Goal: Task Accomplishment & Management: Complete application form

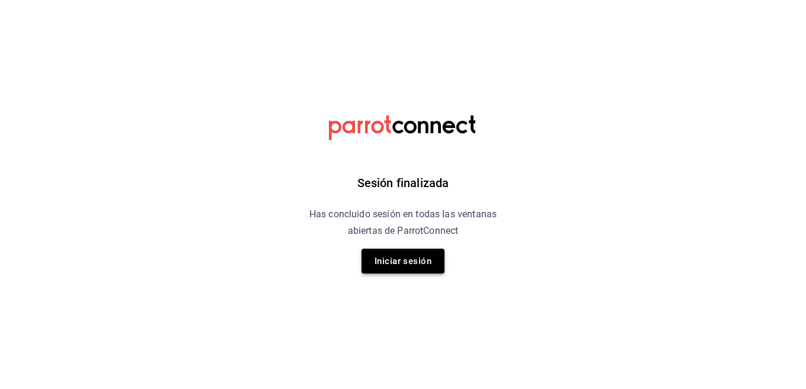
click at [381, 249] on button "Iniciar sesión" at bounding box center [402, 261] width 83 height 25
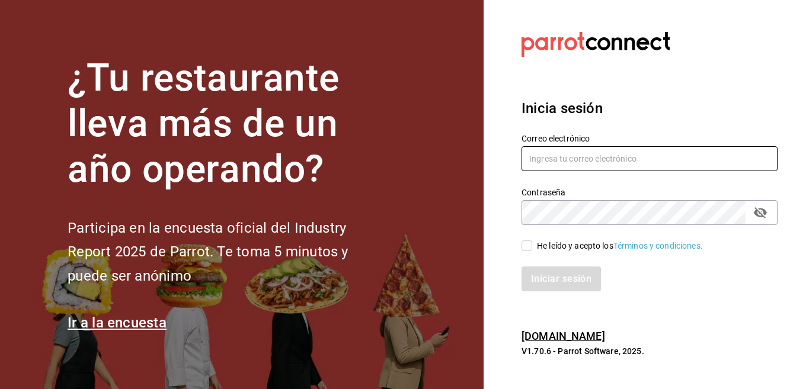
type input "[EMAIL_ADDRESS][DOMAIN_NAME]"
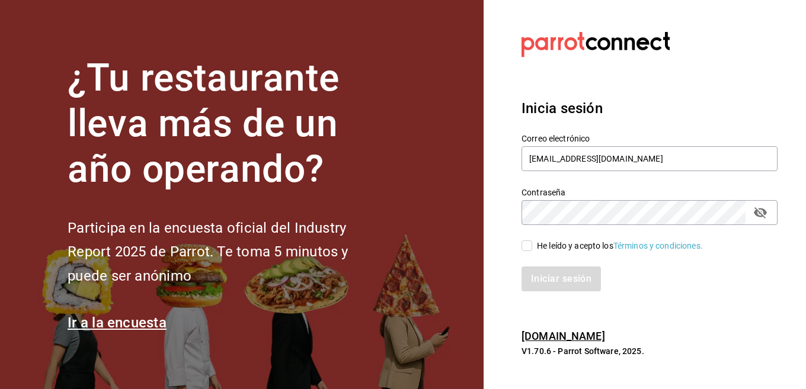
click at [572, 250] on div "He leído y acepto los Términos y condiciones." at bounding box center [620, 246] width 166 height 12
click at [532, 250] on input "He leído y acepto los Términos y condiciones." at bounding box center [526, 246] width 11 height 11
checkbox input "true"
click at [567, 268] on button "Iniciar sesión" at bounding box center [561, 279] width 81 height 25
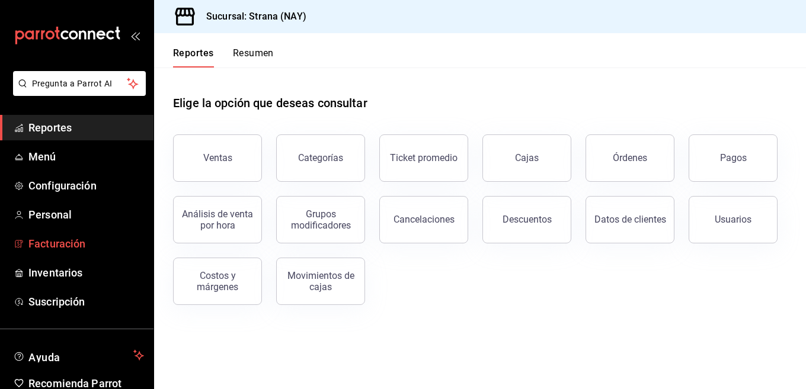
click at [61, 235] on link "Facturación" at bounding box center [76, 243] width 153 height 25
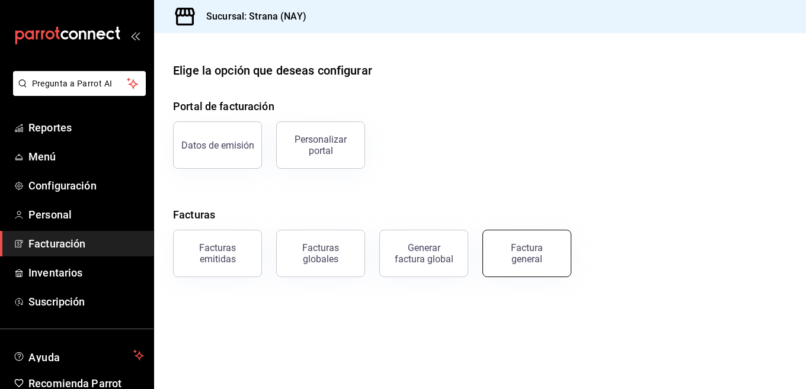
click at [537, 251] on div "Factura general" at bounding box center [526, 253] width 59 height 23
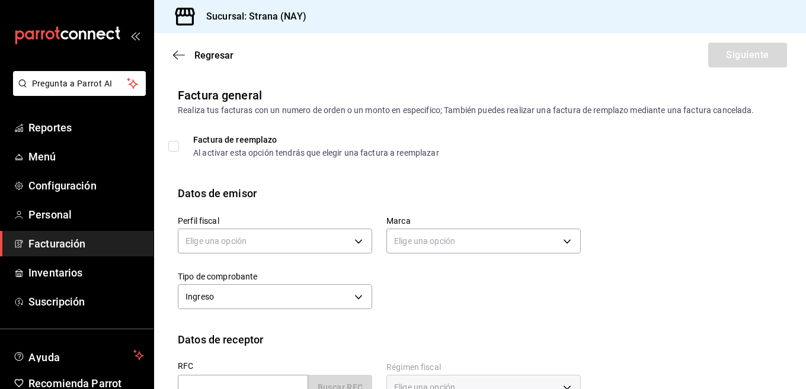
scroll to position [118, 0]
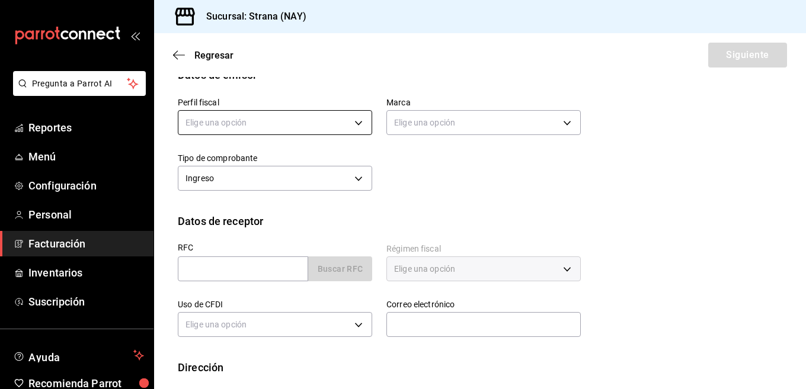
click at [361, 122] on body "Pregunta a Parrot AI Reportes Menú Configuración Personal Facturación Inventari…" at bounding box center [403, 194] width 806 height 389
click at [285, 177] on li "COORPORATIVO [PERSON_NAME]" at bounding box center [273, 183] width 190 height 22
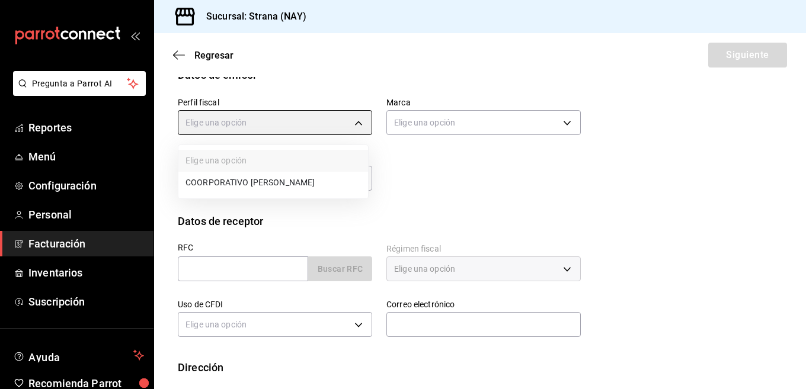
type input "cc1c91e9-2762-44ee-8d88-0f2bd3b63e4e"
type input "1366c34a-4c58-44fc-8a92-4aa19c38de20"
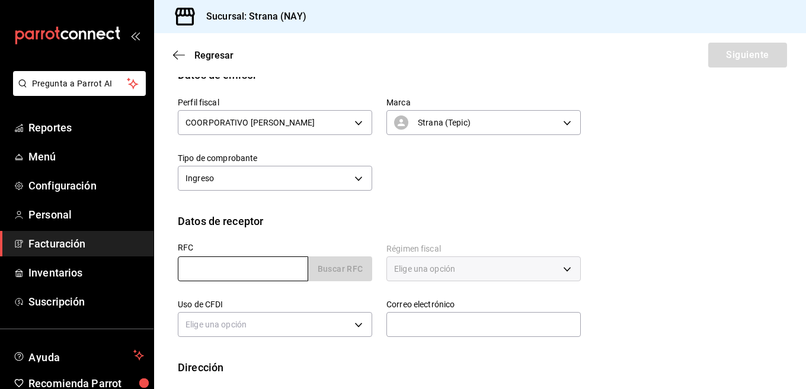
click at [262, 276] on input "text" at bounding box center [243, 269] width 130 height 25
type input "XAXX010101000"
type input "63000"
type input "616"
type input "S01"
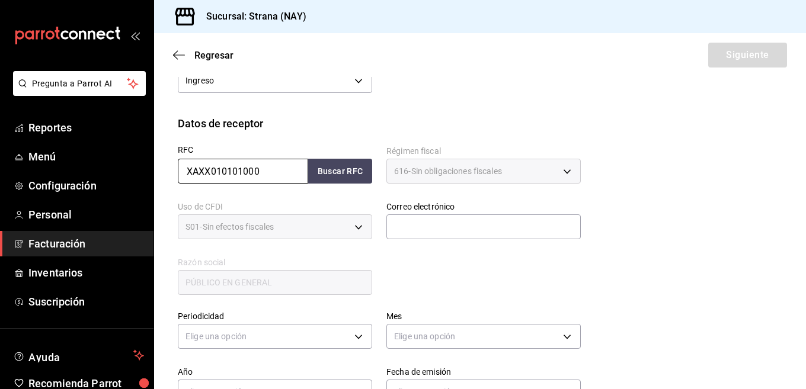
scroll to position [237, 0]
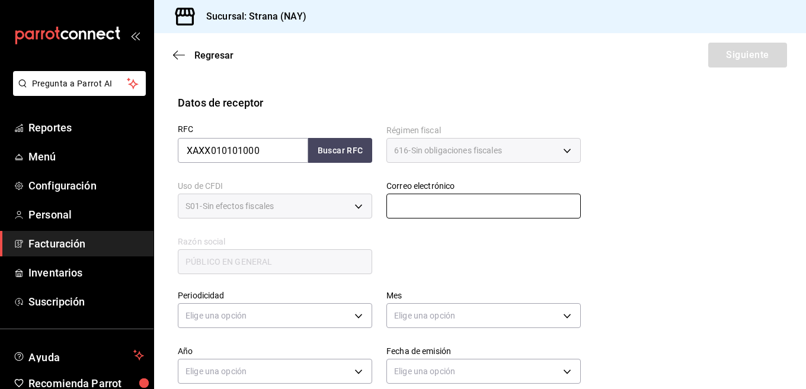
click at [478, 204] on input "text" at bounding box center [483, 206] width 194 height 25
type input "lamadalena.tepic@hormail.com"
click at [649, 205] on div "RFC XAXX010101000 Buscar RFC Régimen fiscal 616 - Sin obligaciones fiscales 616…" at bounding box center [480, 203] width 604 height 184
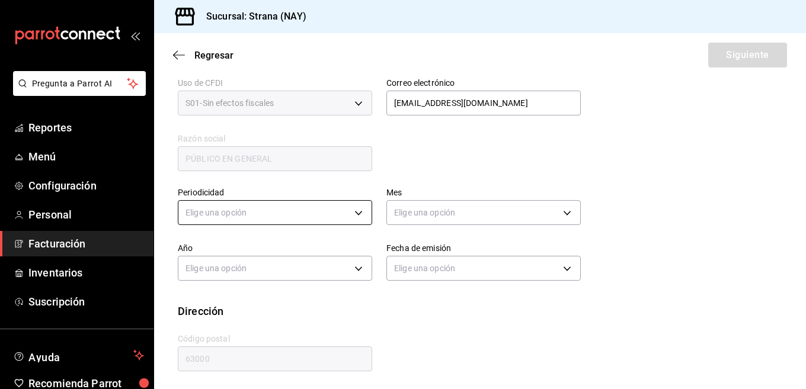
scroll to position [343, 0]
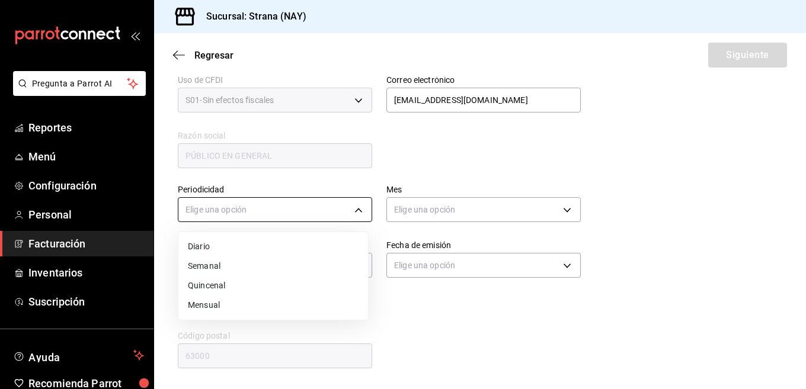
click at [339, 204] on body "Pregunta a Parrot AI Reportes Menú Configuración Personal Facturación Inventari…" at bounding box center [403, 194] width 806 height 389
click at [235, 248] on li "Diario" at bounding box center [273, 247] width 190 height 20
type input "DAILY"
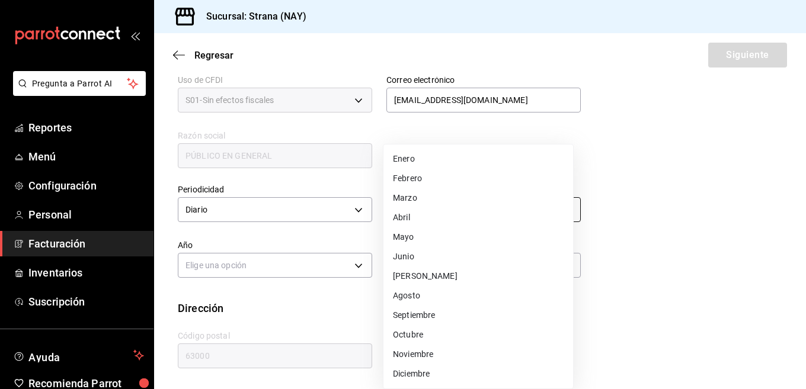
click at [546, 211] on body "Pregunta a Parrot AI Reportes Menú Configuración Personal Facturación Inventari…" at bounding box center [403, 194] width 806 height 389
click at [422, 313] on li "Septiembre" at bounding box center [478, 316] width 190 height 20
type input "9"
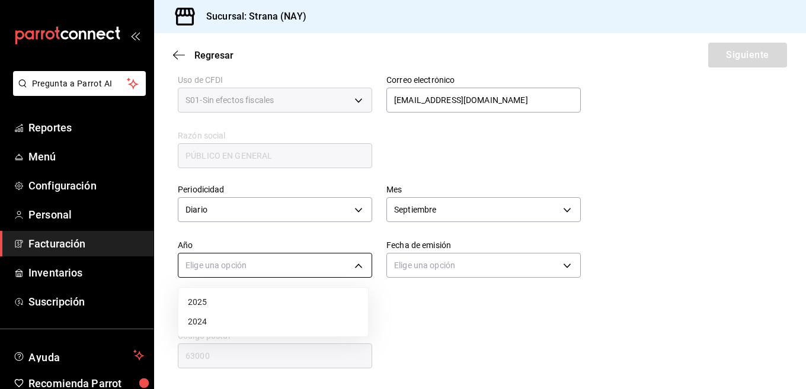
click at [315, 272] on body "Pregunta a Parrot AI Reportes Menú Configuración Personal Facturación Inventari…" at bounding box center [403, 194] width 806 height 389
click at [198, 304] on li "2025" at bounding box center [273, 303] width 190 height 20
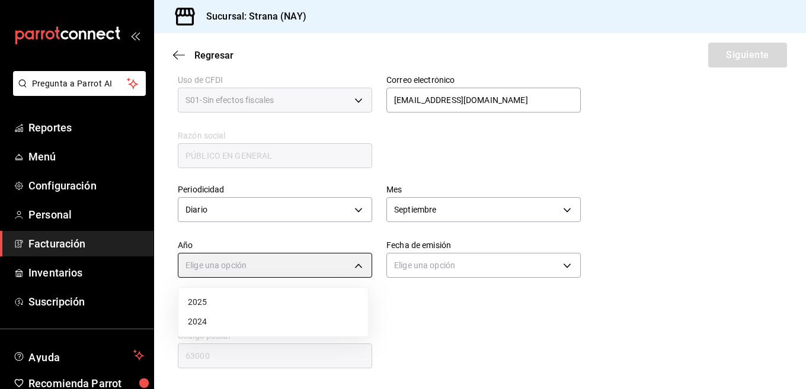
type input "2025"
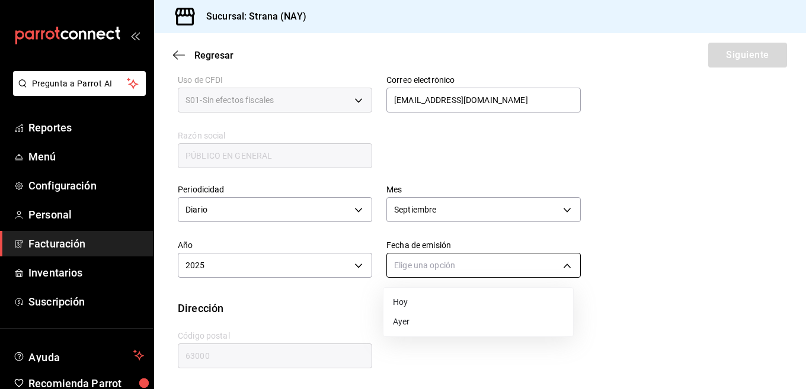
click at [552, 264] on body "Pregunta a Parrot AI Reportes Menú Configuración Personal Facturación Inventari…" at bounding box center [403, 194] width 806 height 389
click at [409, 325] on li "Ayer" at bounding box center [478, 322] width 190 height 20
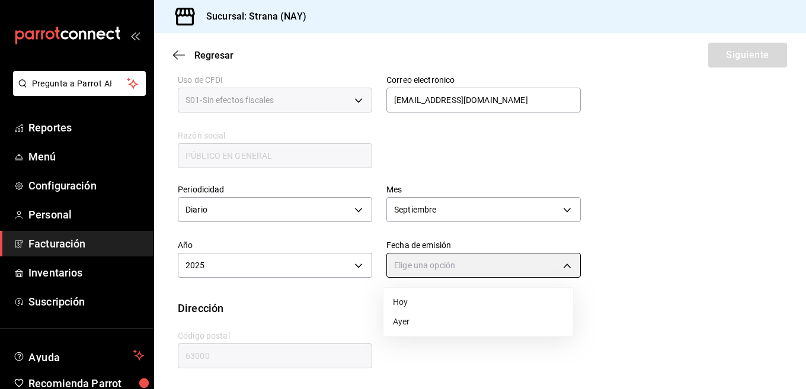
type input "YESTERDAY"
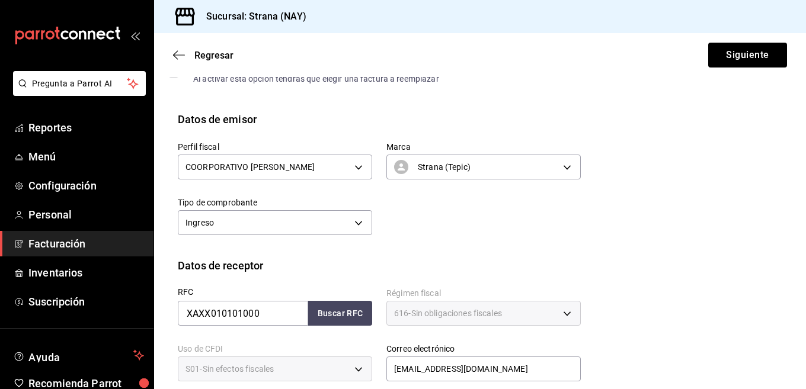
scroll to position [47, 0]
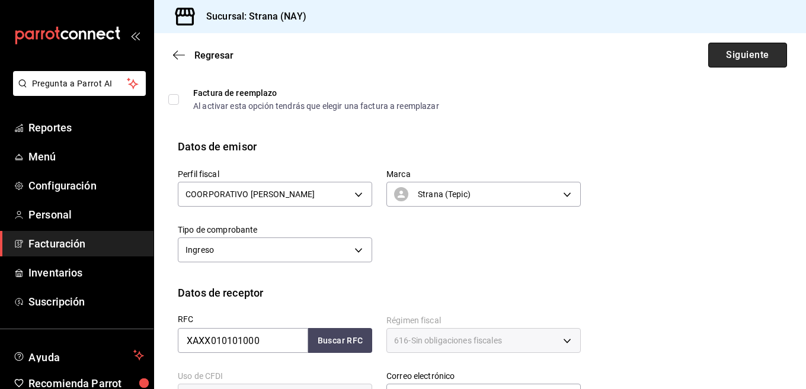
click at [739, 53] on button "Siguiente" at bounding box center [747, 55] width 79 height 25
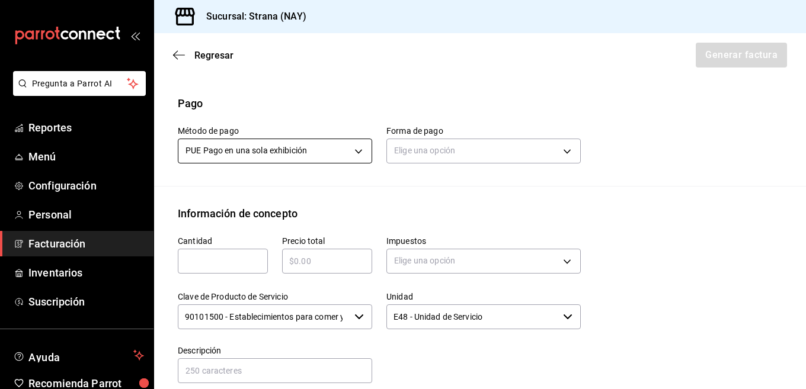
scroll to position [343, 0]
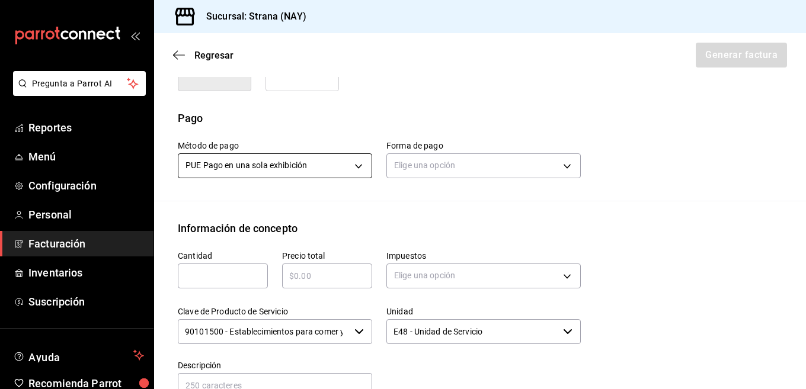
click at [355, 156] on body "Pregunta a Parrot AI Reportes Menú Configuración Personal Facturación Inventari…" at bounding box center [403, 194] width 806 height 389
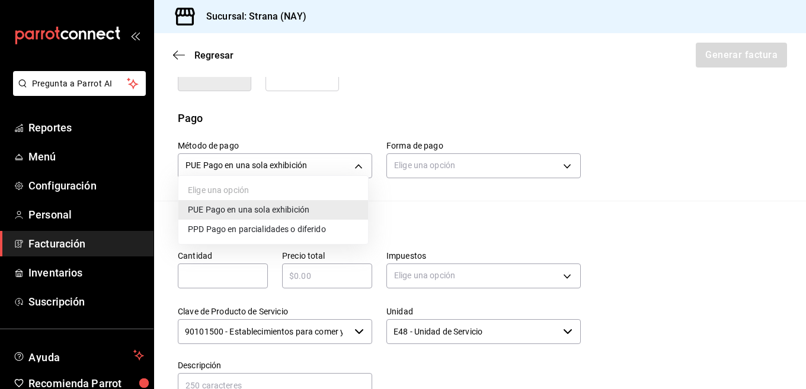
click at [398, 193] on div at bounding box center [403, 194] width 806 height 389
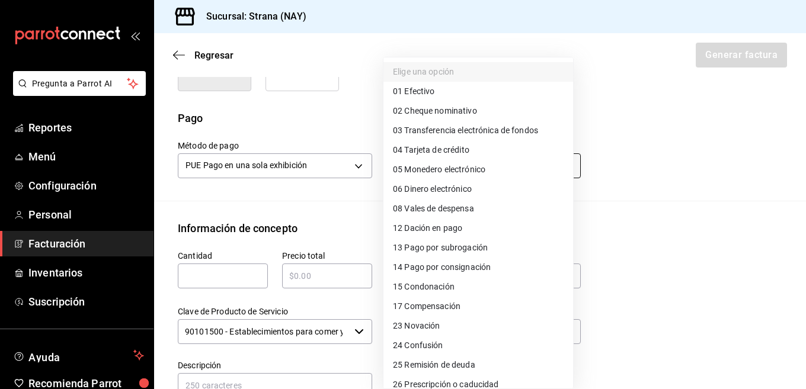
click at [560, 162] on body "Pregunta a Parrot AI Reportes Menú Configuración Personal Facturación Inventari…" at bounding box center [403, 194] width 806 height 389
click at [432, 151] on span "04 Tarjeta de crédito" at bounding box center [431, 150] width 76 height 12
type input "04"
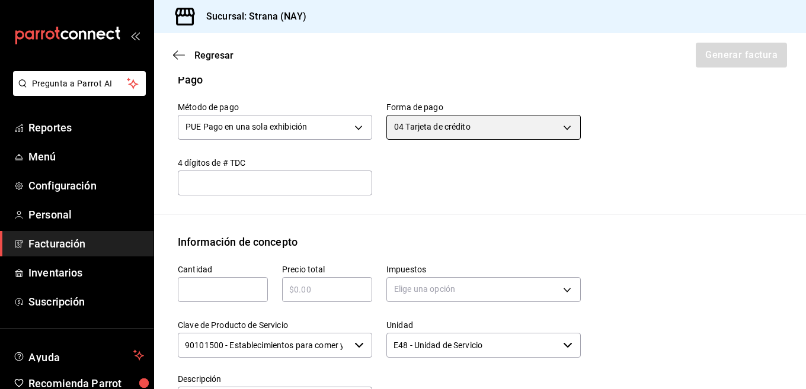
scroll to position [402, 0]
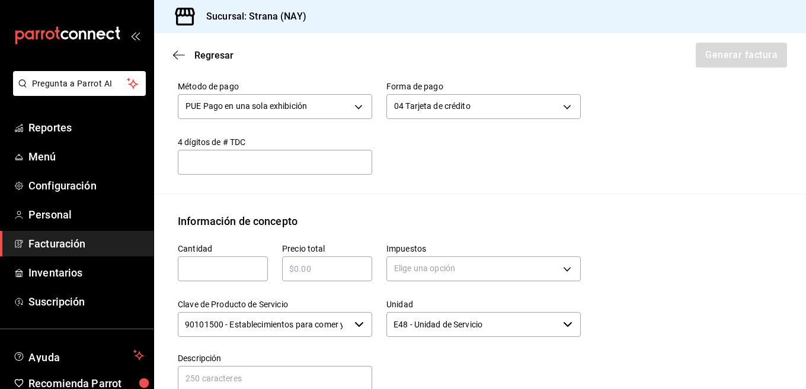
click at [232, 262] on input "text" at bounding box center [223, 269] width 90 height 14
type input "1"
drag, startPoint x: 315, startPoint y: 252, endPoint x: 323, endPoint y: 252, distance: 8.3
click at [315, 262] on input "text" at bounding box center [327, 269] width 90 height 14
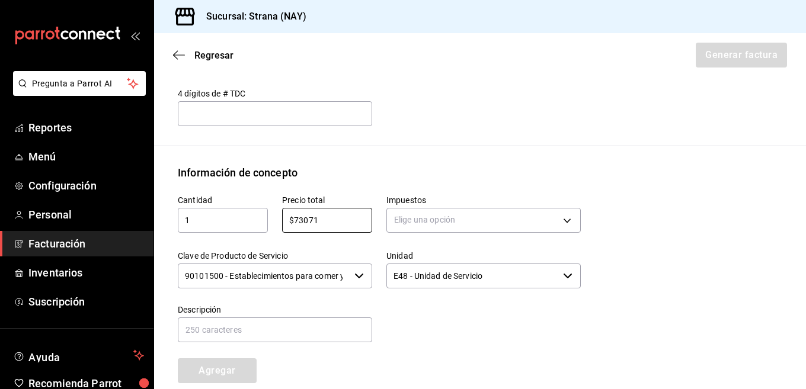
scroll to position [521, 0]
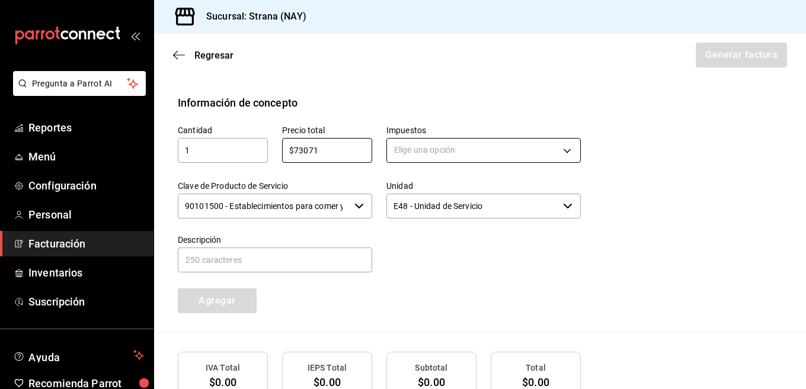
type input "$73071"
click at [563, 139] on body "Pregunta a Parrot AI Reportes Menú Configuración Personal Facturación Inventari…" at bounding box center [403, 194] width 806 height 389
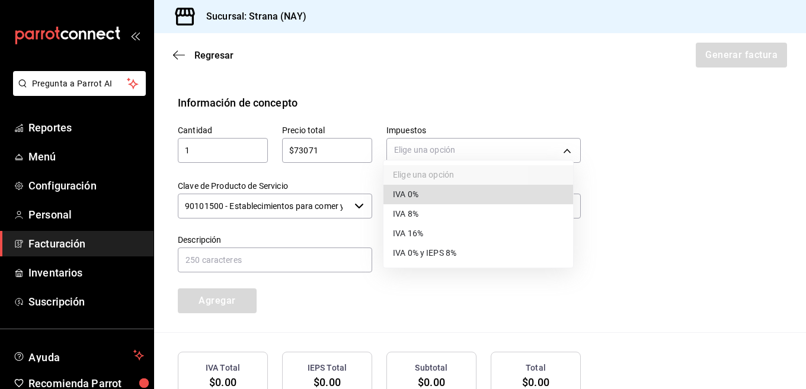
click at [414, 235] on span "IVA 16%" at bounding box center [408, 233] width 30 height 12
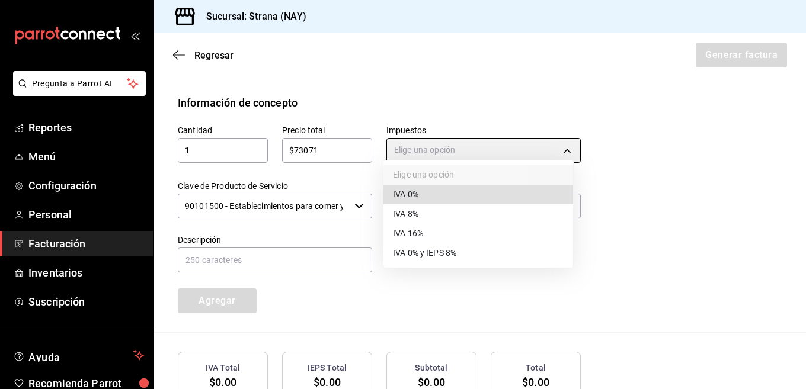
type input "IVA_16"
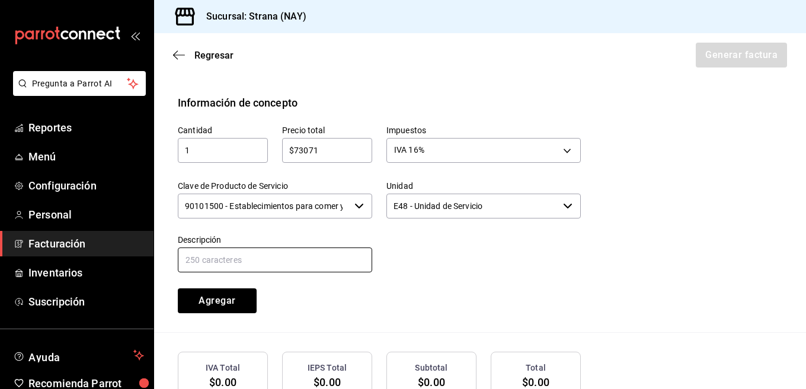
click at [302, 248] on input "text" at bounding box center [275, 260] width 194 height 25
type input "VENTAS DEL 12 DE SEPTIEMBRE 2025"
click at [427, 310] on div "Cantidad 1 ​ Precio total $73071 ​ Impuestos IVA 16% IVA_16 Clave de Producto d…" at bounding box center [480, 222] width 604 height 222
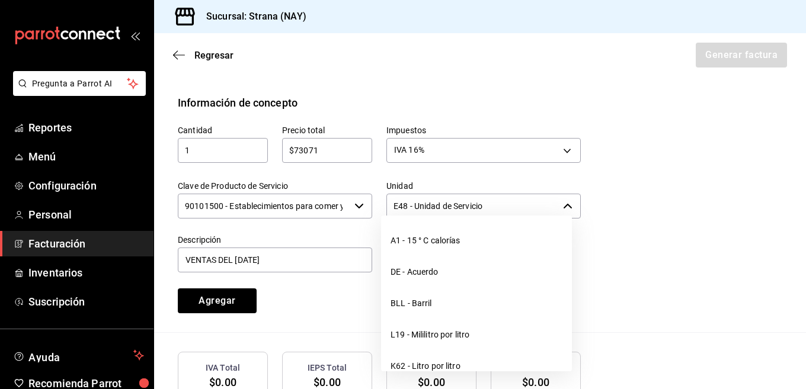
click at [563, 201] on icon "button" at bounding box center [567, 205] width 9 height 9
click at [655, 178] on div "Cantidad 1 ​ Precio total $73071 ​ Impuestos IVA 16% IVA_16 Clave de Producto d…" at bounding box center [480, 222] width 604 height 222
click at [665, 201] on div "Cantidad 1 ​ Precio total $73071 ​ Impuestos IVA 16% IVA_16 Clave de Producto d…" at bounding box center [480, 222] width 604 height 222
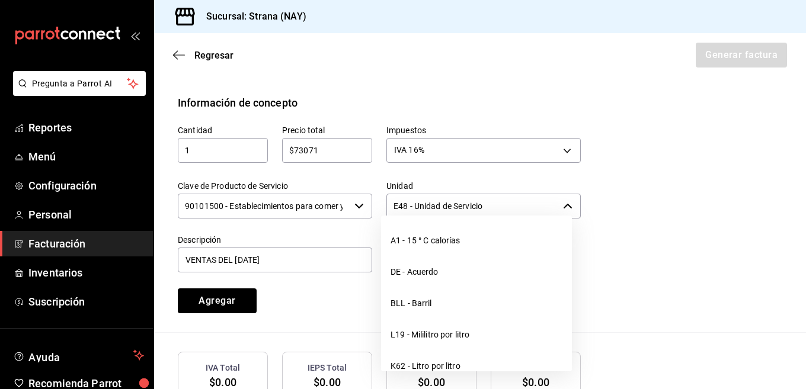
click at [563, 201] on icon "button" at bounding box center [567, 205] width 9 height 9
click at [364, 235] on div "Descripción VENTAS DEL 12 DE SEPTIEMBRE 2025" at bounding box center [275, 255] width 194 height 40
click at [365, 235] on label "Descripción" at bounding box center [275, 239] width 194 height 8
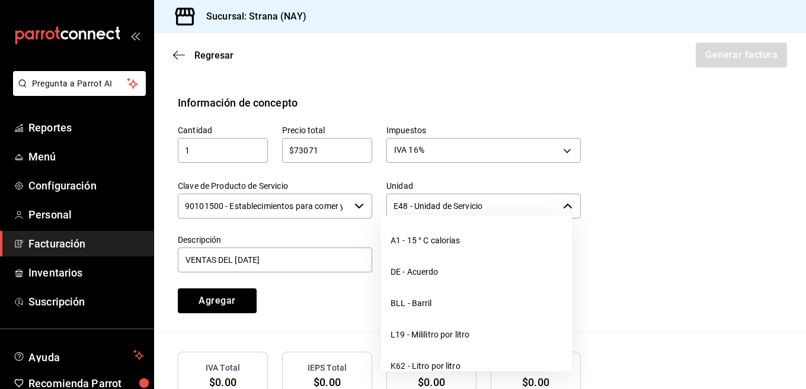
click at [367, 235] on label "Descripción" at bounding box center [275, 239] width 194 height 8
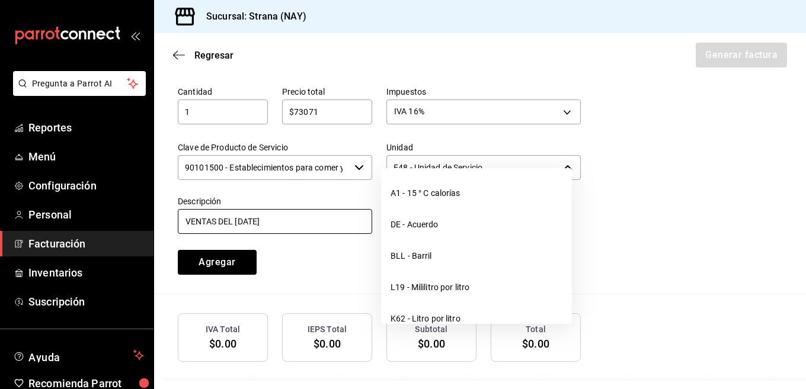
scroll to position [591, 0]
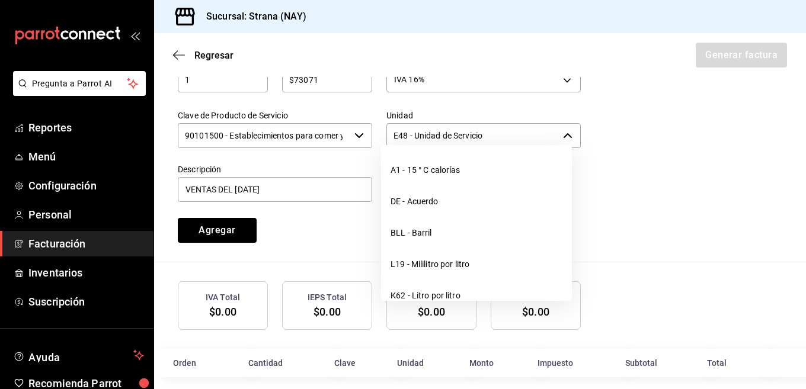
click at [200, 234] on div "Cantidad 1 ​ Precio total $73071 ​ Impuestos IVA 16% IVA_16 Clave de Producto d…" at bounding box center [480, 151] width 604 height 222
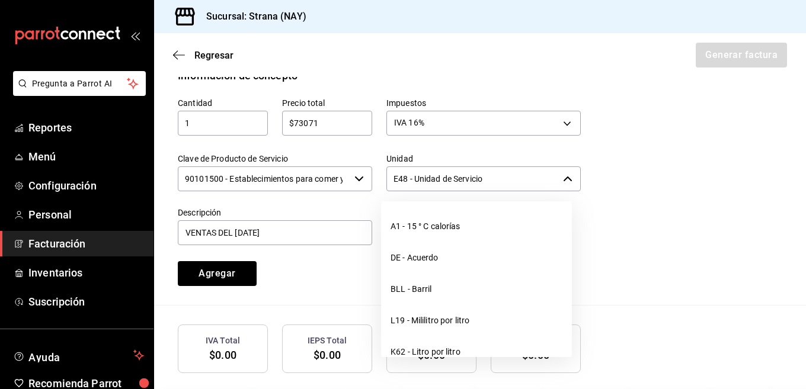
scroll to position [473, 0]
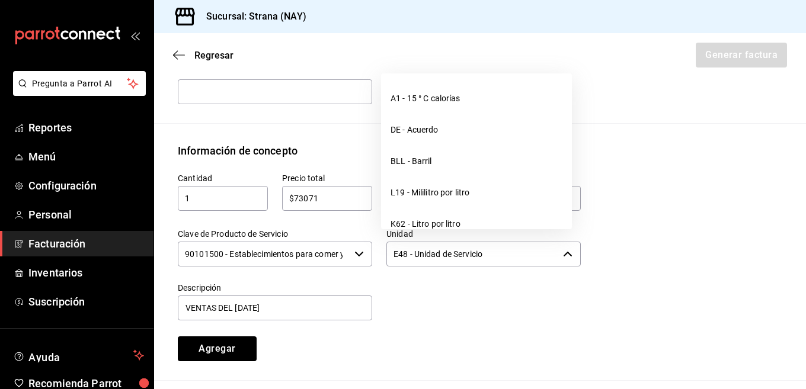
click at [297, 243] on input "90101500 - Establecimientos para comer y beber" at bounding box center [264, 254] width 172 height 25
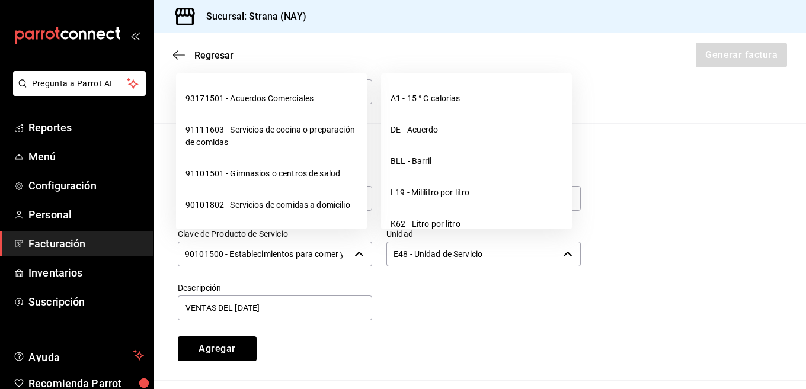
click at [297, 243] on input "90101500 - Establecimientos para comer y beber" at bounding box center [264, 254] width 172 height 25
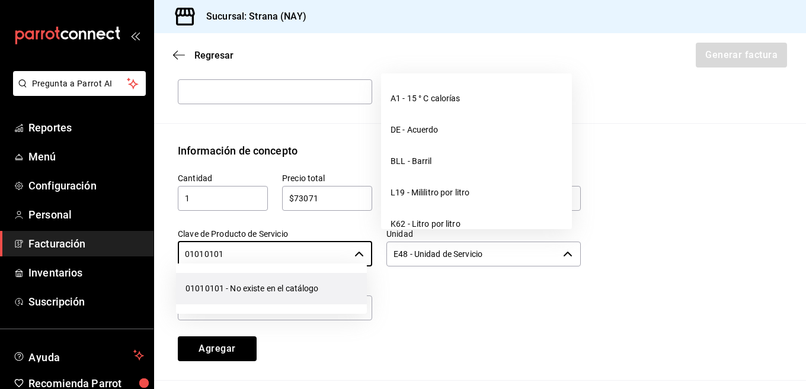
click at [307, 282] on li "01010101 - No existe en el catálogo" at bounding box center [271, 288] width 191 height 31
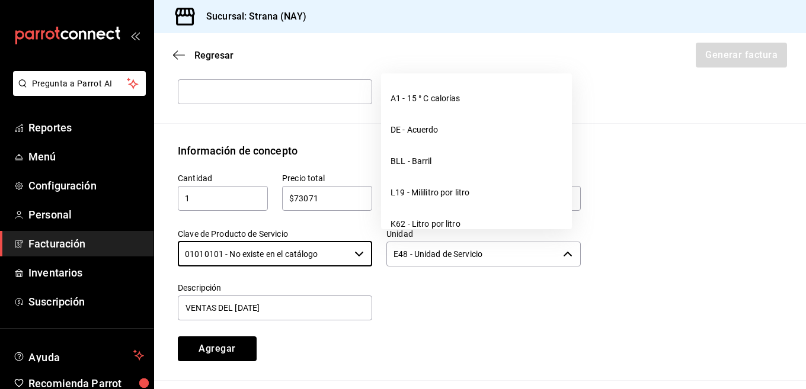
type input "01010101 - No existe en el catálogo"
click at [340, 283] on label "Descripción" at bounding box center [275, 287] width 194 height 8
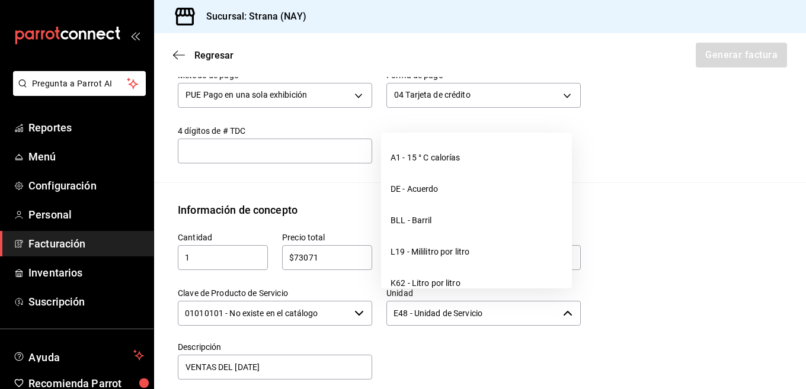
click at [425, 341] on div at bounding box center [476, 355] width 209 height 54
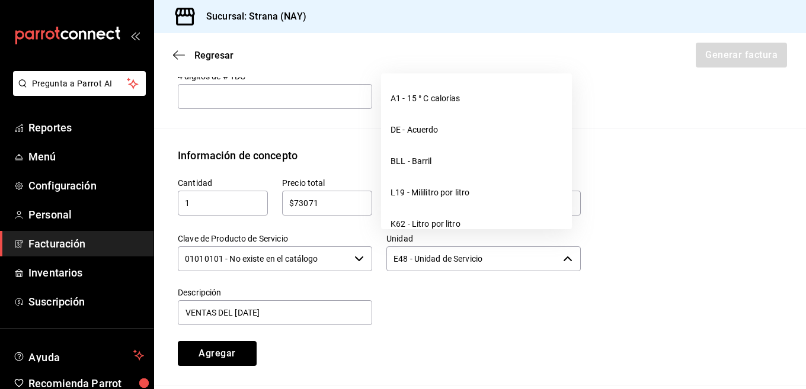
scroll to position [473, 0]
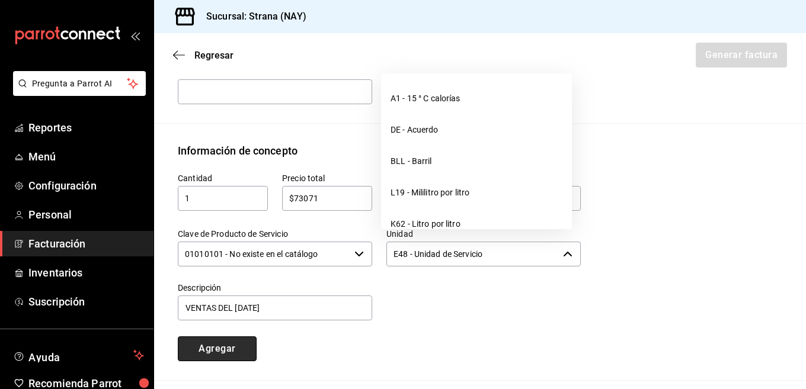
click at [242, 344] on button "Agregar" at bounding box center [217, 348] width 79 height 25
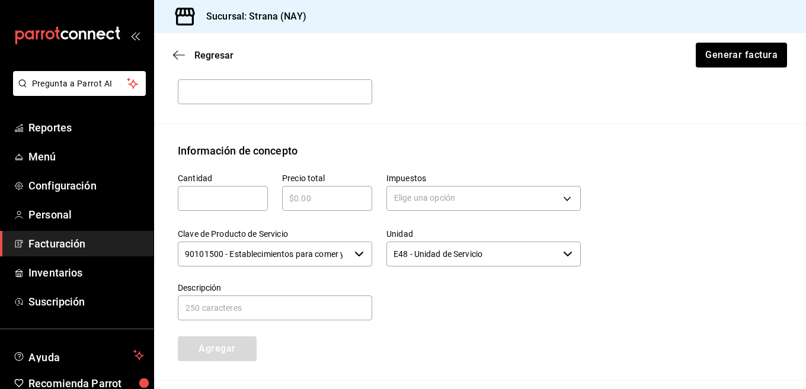
scroll to position [621, 0]
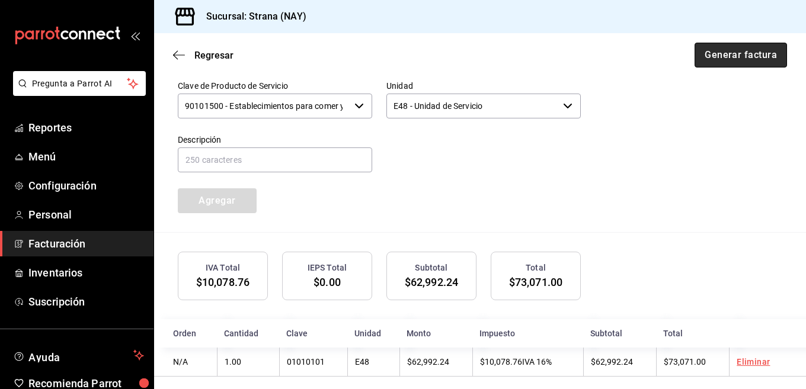
click at [722, 58] on button "Generar factura" at bounding box center [740, 55] width 92 height 25
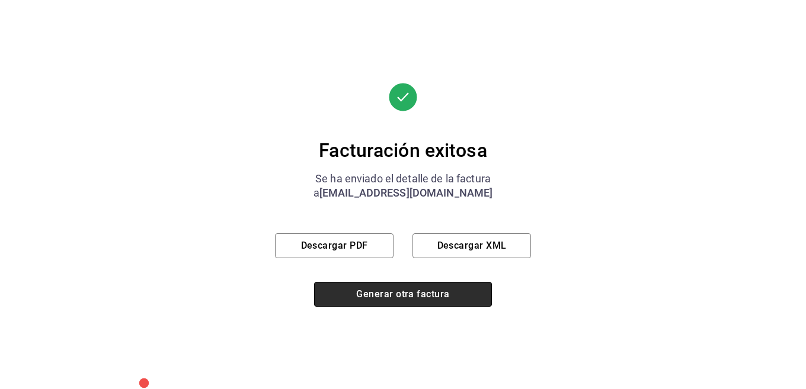
click at [387, 291] on button "Generar otra factura" at bounding box center [403, 294] width 178 height 25
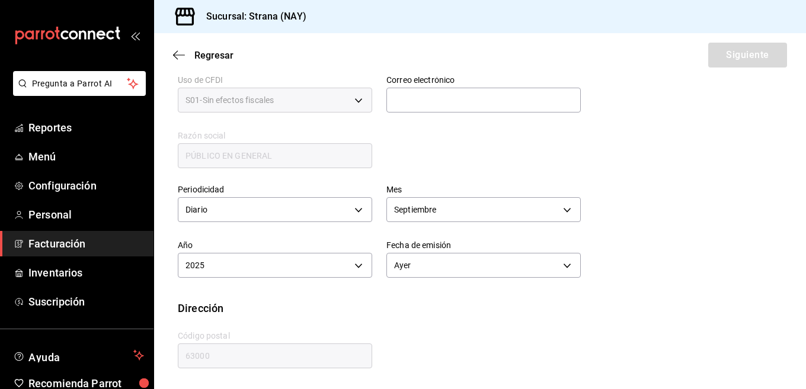
scroll to position [289, 0]
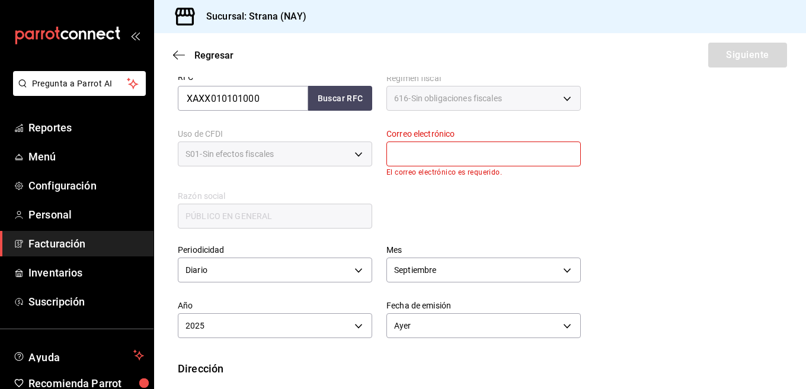
click at [455, 155] on input "text" at bounding box center [483, 154] width 194 height 25
click at [459, 153] on input "text" at bounding box center [483, 154] width 194 height 25
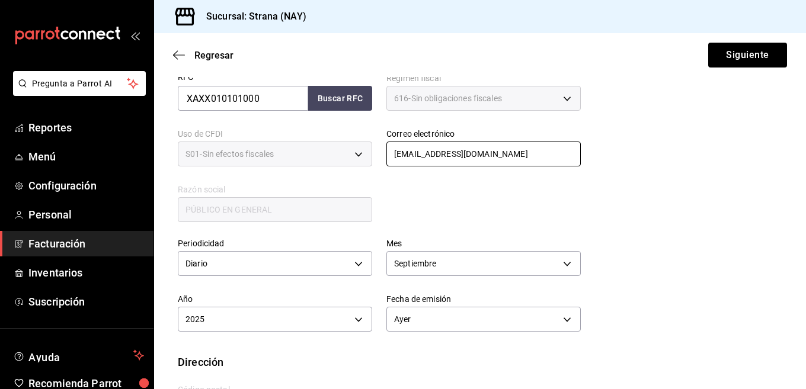
type input "lamadalena.tepic@hotmail.com"
drag, startPoint x: 628, startPoint y: 277, endPoint x: 621, endPoint y: 264, distance: 14.8
click at [627, 275] on div "Periodicidad Diario DAILY Mes Septiembre 9 Año 2025 2025 Fecha de emisión Ayer …" at bounding box center [480, 289] width 604 height 130
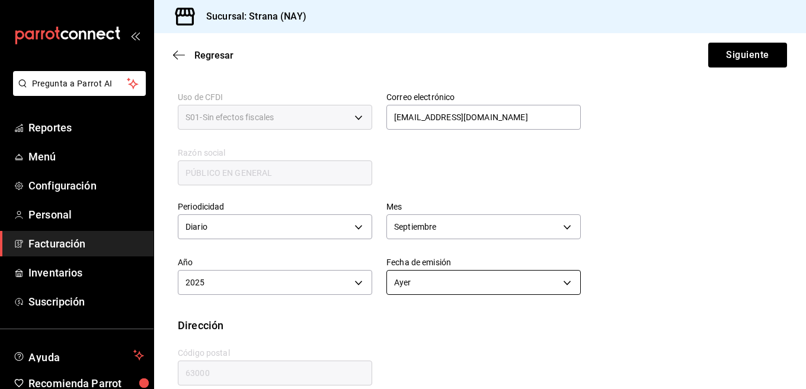
scroll to position [343, 0]
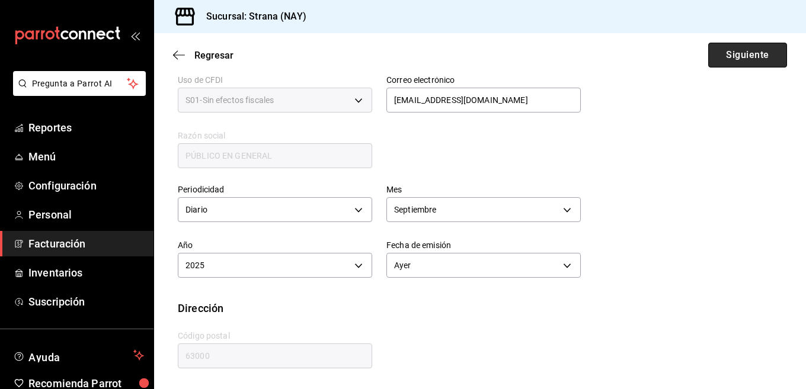
click at [742, 53] on button "Siguiente" at bounding box center [747, 55] width 79 height 25
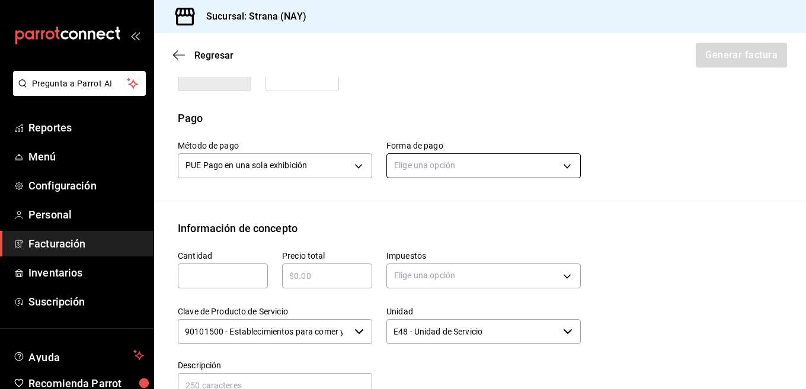
click at [478, 150] on body "Pregunta a Parrot AI Reportes Menú Configuración Personal Facturación Inventari…" at bounding box center [403, 194] width 806 height 389
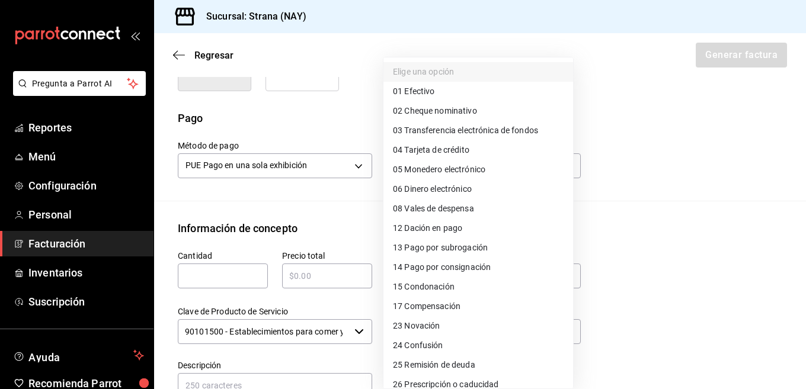
click at [427, 152] on span "04 Tarjeta de crédito" at bounding box center [431, 150] width 76 height 12
type input "04"
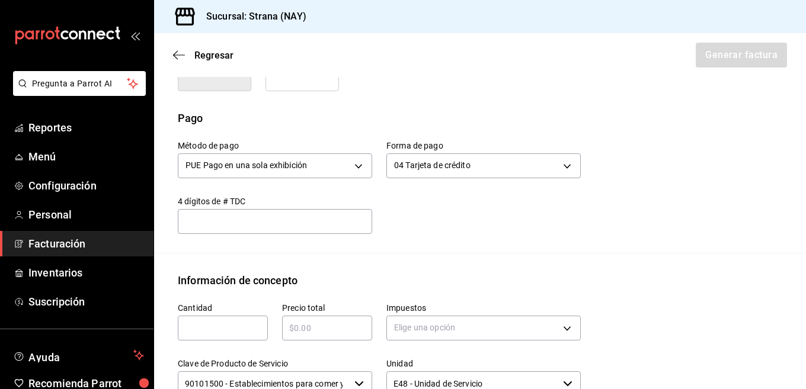
click at [223, 321] on input "text" at bounding box center [223, 328] width 90 height 14
type input "1"
click at [519, 239] on div "Método de pago PUE Pago en una sola exhibición PUE Forma de pago 04 Tarjeta de …" at bounding box center [480, 189] width 604 height 127
click at [352, 303] on div "Precio total ​" at bounding box center [327, 322] width 90 height 38
click at [348, 321] on input "text" at bounding box center [327, 328] width 90 height 14
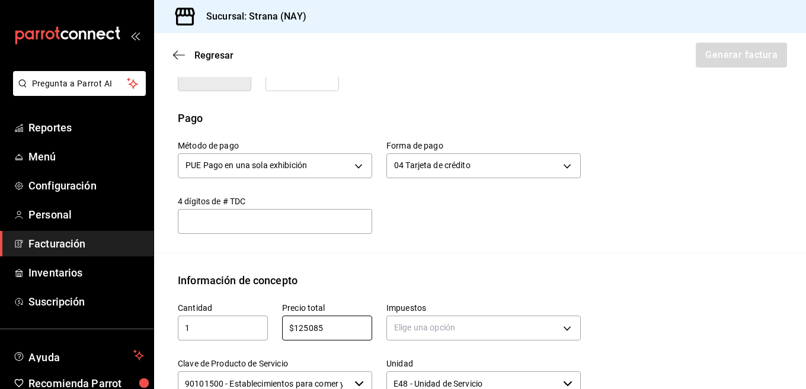
type input "$125085"
click at [546, 272] on div "Información de concepto" at bounding box center [480, 280] width 604 height 16
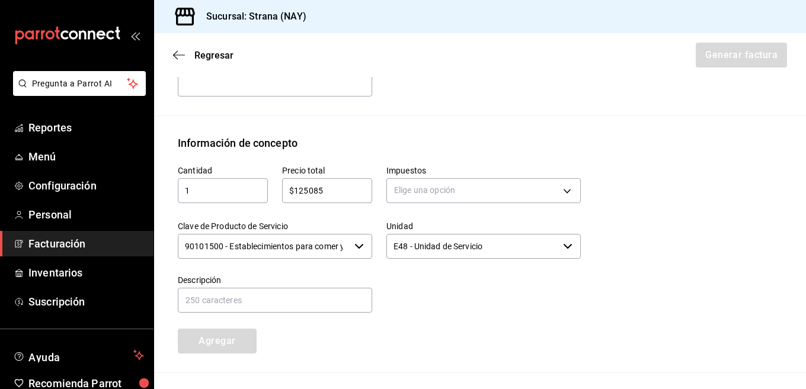
scroll to position [521, 0]
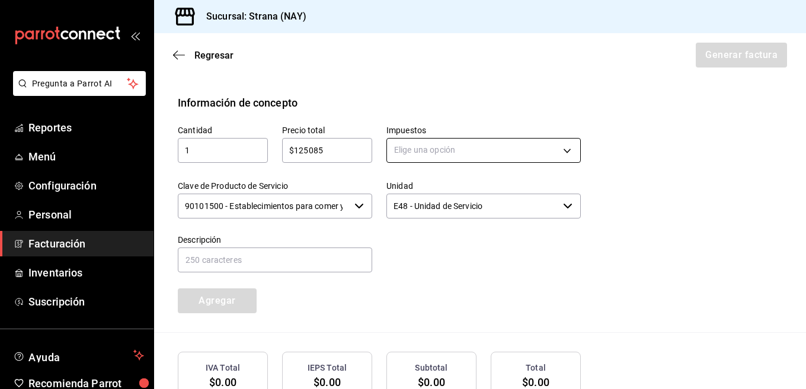
click at [554, 143] on body "Pregunta a Parrot AI Reportes Menú Configuración Personal Facturación Inventari…" at bounding box center [403, 194] width 806 height 389
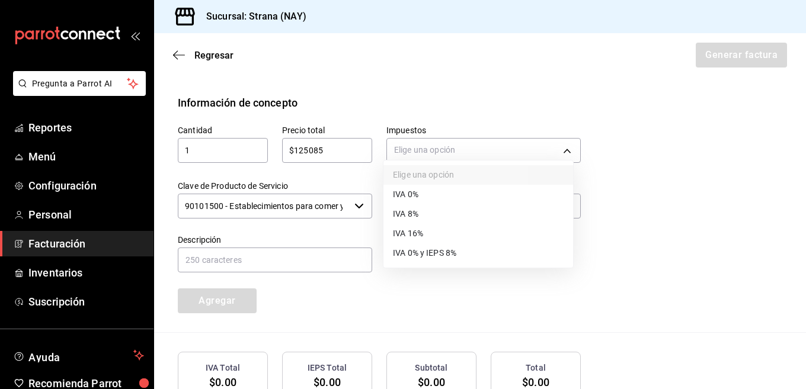
click at [417, 230] on span "IVA 16%" at bounding box center [408, 233] width 30 height 12
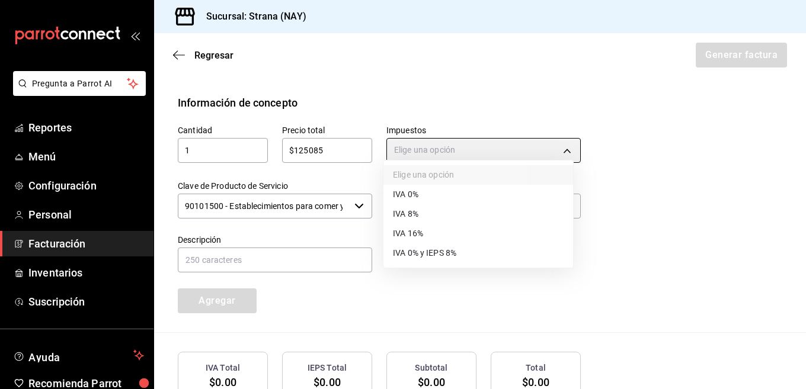
type input "IVA_16"
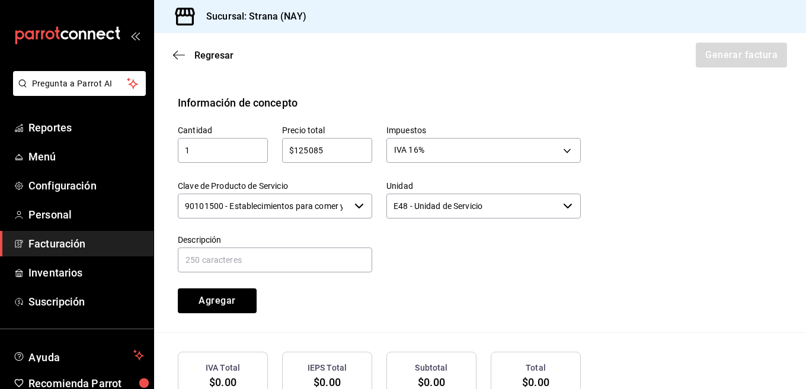
click at [252, 194] on input "90101500 - Establecimientos para comer y beber" at bounding box center [264, 206] width 172 height 25
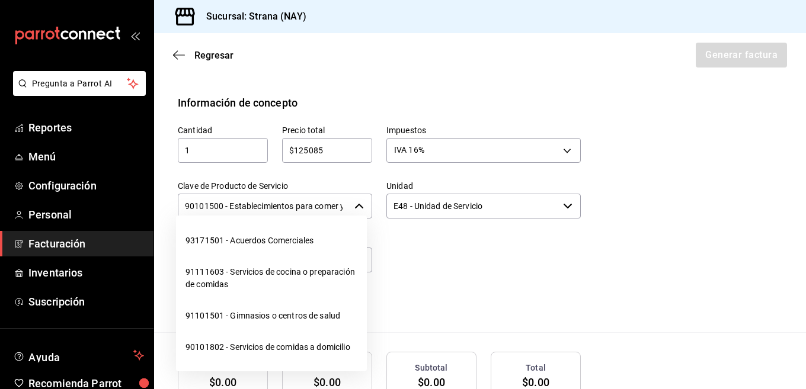
click at [252, 194] on input "90101500 - Establecimientos para comer y beber" at bounding box center [264, 206] width 172 height 25
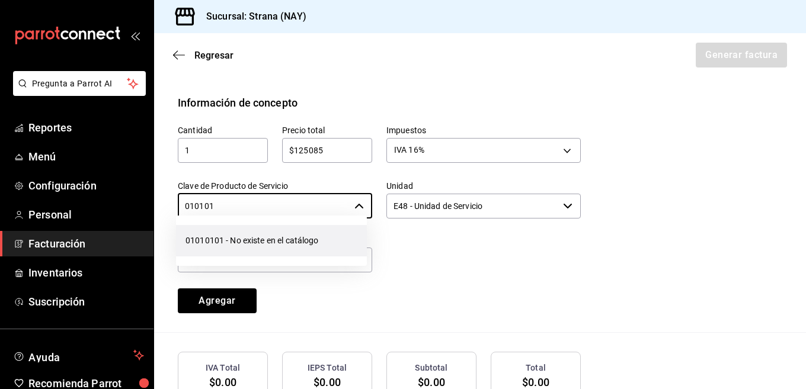
click at [252, 239] on li "01010101 - No existe en el catálogo" at bounding box center [271, 240] width 191 height 31
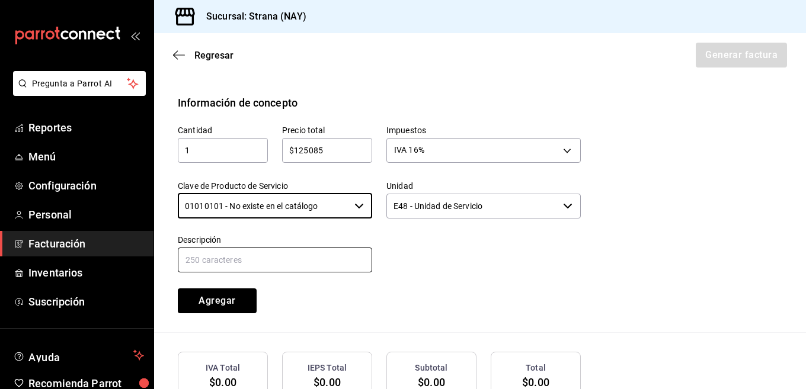
type input "01010101 - No existe en el catálogo"
click at [283, 248] on input "text" at bounding box center [275, 260] width 194 height 25
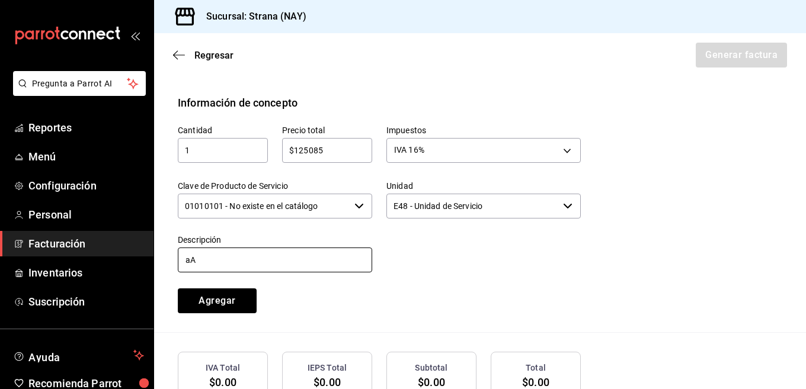
type input "a"
type input "VENTAS DEL 13 DE SEPTIEMBRE 2025"
click at [411, 275] on div "Cantidad 1 ​ Precio total $125085 ​ Impuestos IVA 16% IVA_16 Clave de Producto …" at bounding box center [371, 212] width 417 height 203
click at [210, 288] on button "Agregar" at bounding box center [217, 300] width 79 height 25
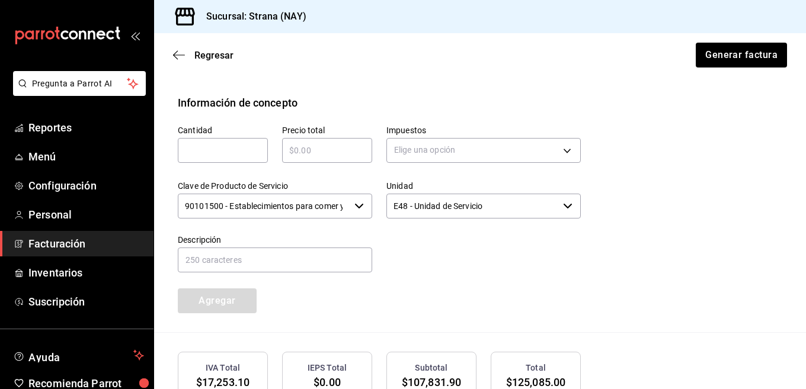
scroll to position [621, 0]
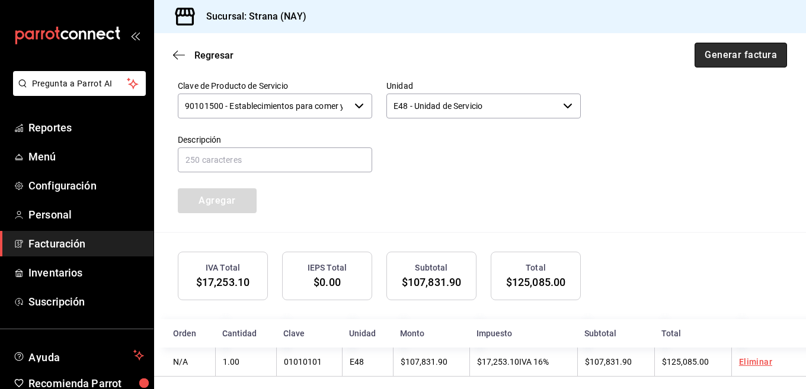
click at [727, 62] on button "Generar factura" at bounding box center [740, 55] width 92 height 25
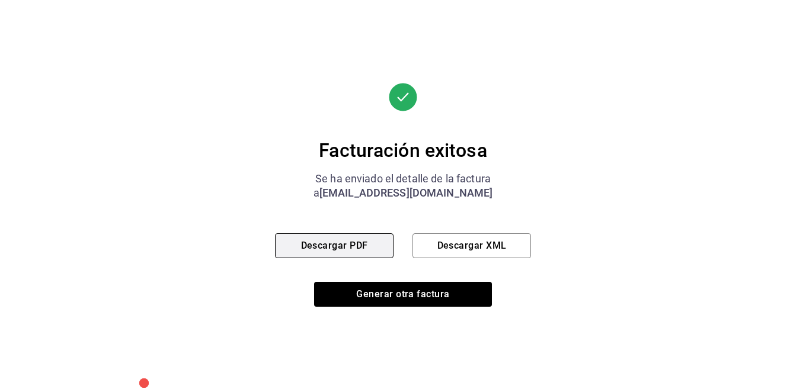
click at [338, 245] on button "Descargar PDF" at bounding box center [334, 245] width 118 height 25
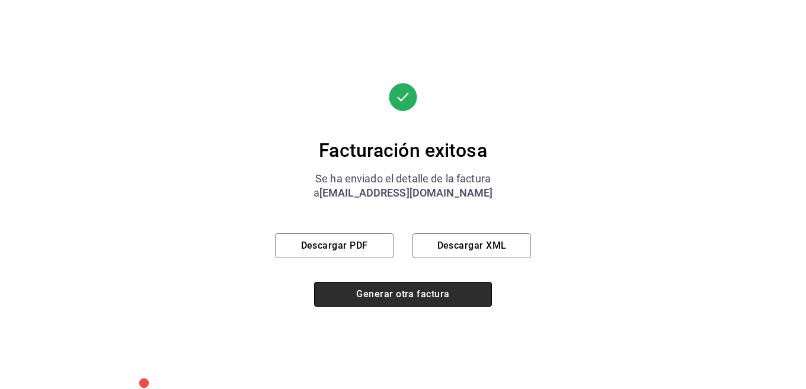
click at [441, 284] on button "Generar otra factura" at bounding box center [403, 294] width 178 height 25
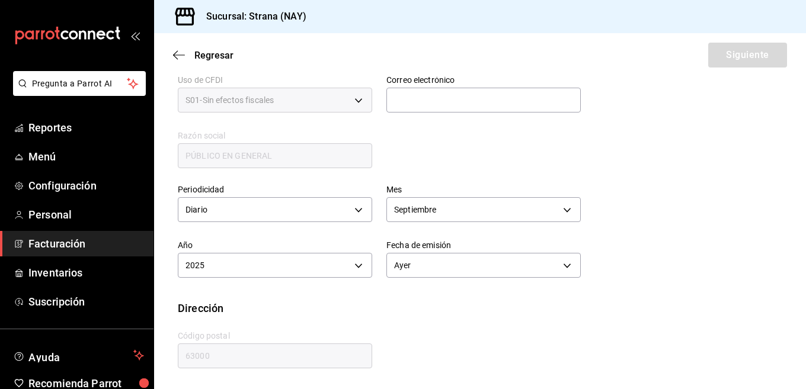
scroll to position [289, 0]
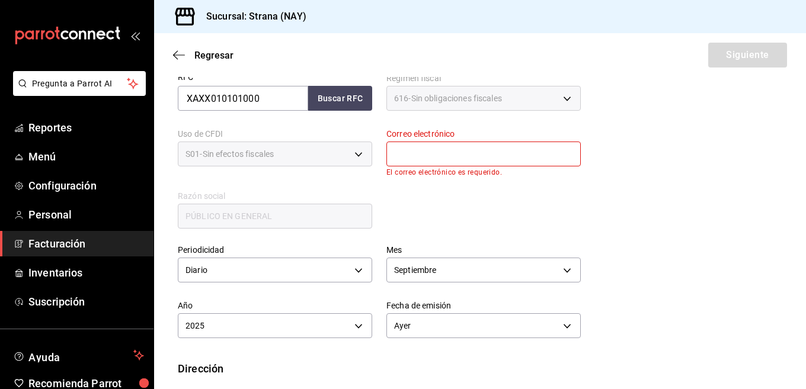
click at [429, 139] on div "Correo electrónico El correo electrónico es requerido." at bounding box center [483, 153] width 194 height 48
click at [443, 155] on input "text" at bounding box center [483, 154] width 194 height 25
type input "L"
type input "m"
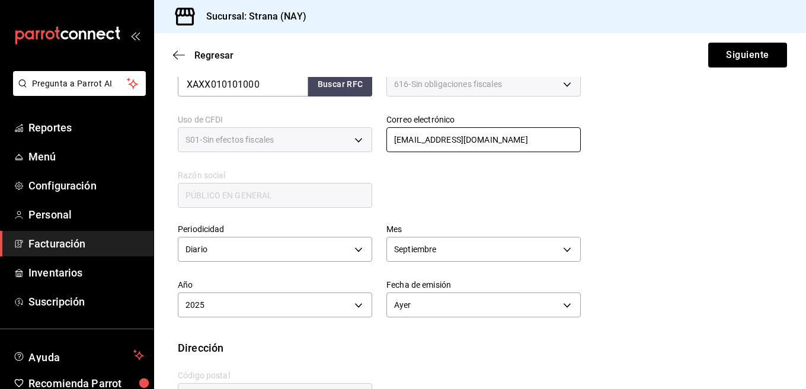
scroll to position [343, 0]
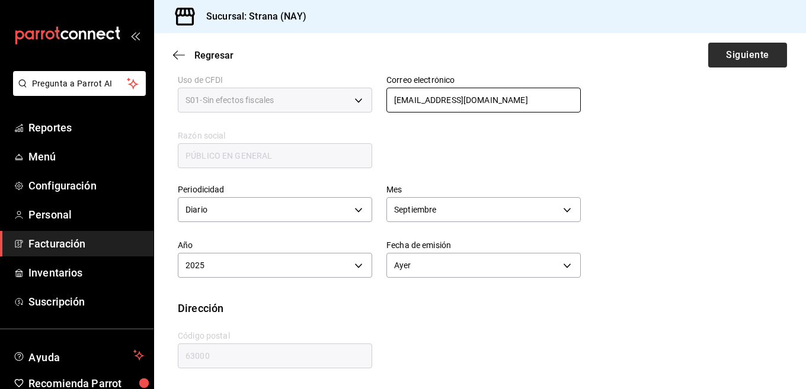
type input "lamadalena.tepic@hotmail.com"
click at [741, 56] on button "Siguiente" at bounding box center [747, 55] width 79 height 25
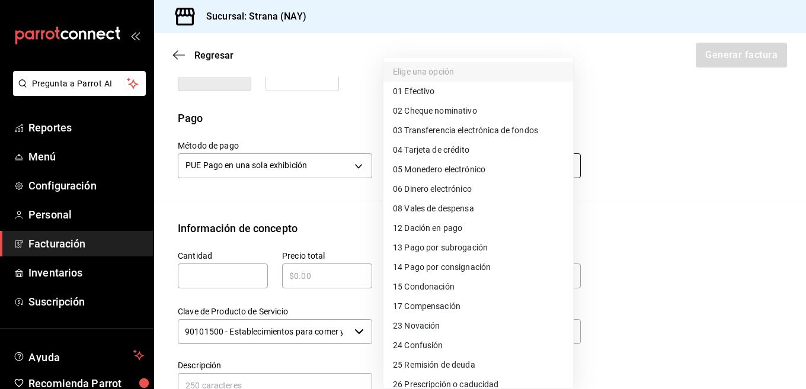
click at [458, 148] on body "Pregunta a Parrot AI Reportes Menú Configuración Personal Facturación Inventari…" at bounding box center [403, 194] width 806 height 389
click at [439, 155] on span "04 Tarjeta de crédito" at bounding box center [431, 150] width 76 height 12
type input "04"
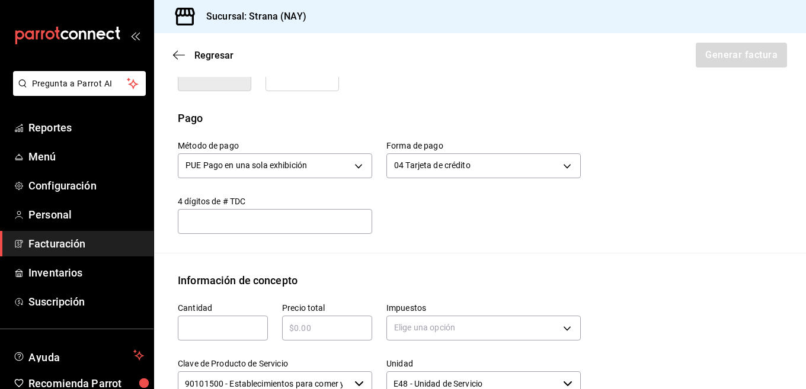
click at [219, 321] on input "text" at bounding box center [223, 328] width 90 height 14
type input "1"
click at [343, 321] on input "text" at bounding box center [327, 328] width 90 height 14
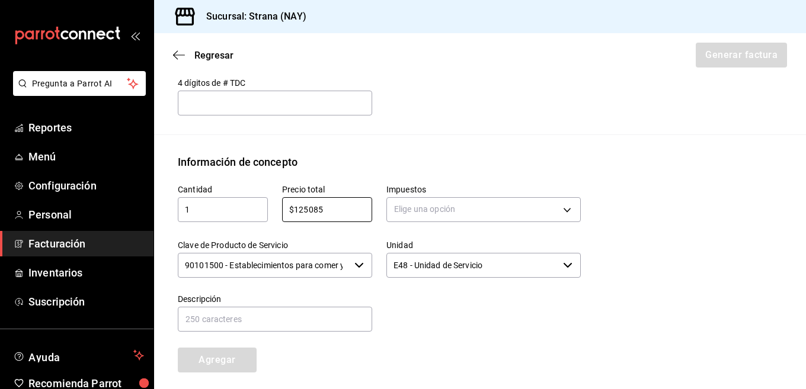
type input "$125085"
click at [509, 154] on div "Información de concepto" at bounding box center [480, 162] width 604 height 16
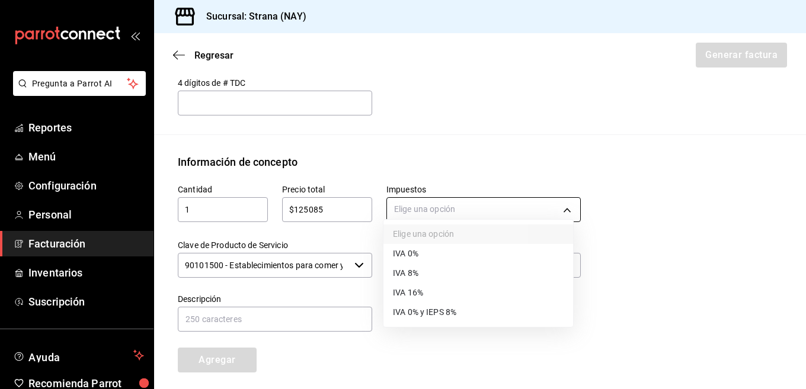
click at [544, 194] on body "Pregunta a Parrot AI Reportes Menú Configuración Personal Facturación Inventari…" at bounding box center [403, 194] width 806 height 389
click at [413, 296] on span "IVA 16%" at bounding box center [408, 293] width 30 height 12
type input "IVA_16"
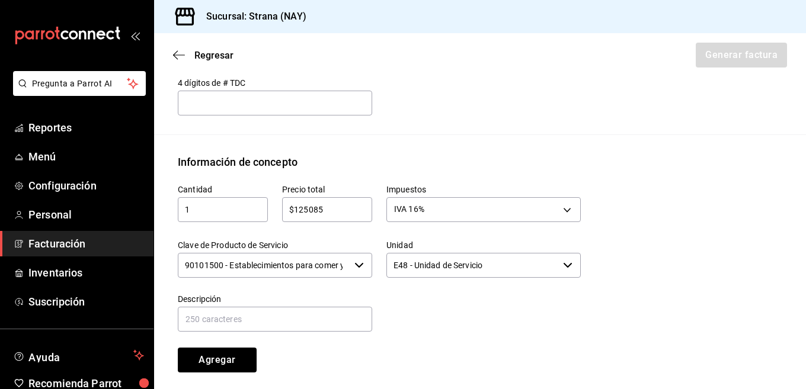
click at [312, 257] on input "90101500 - Establecimientos para comer y beber" at bounding box center [264, 265] width 172 height 25
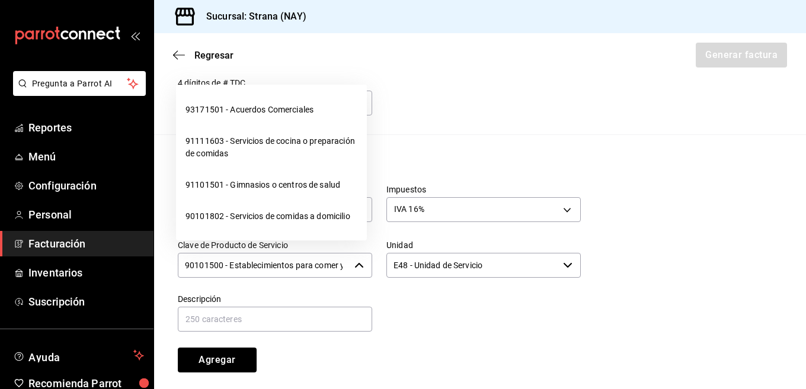
click at [312, 257] on input "90101500 - Establecimientos para comer y beber" at bounding box center [264, 265] width 172 height 25
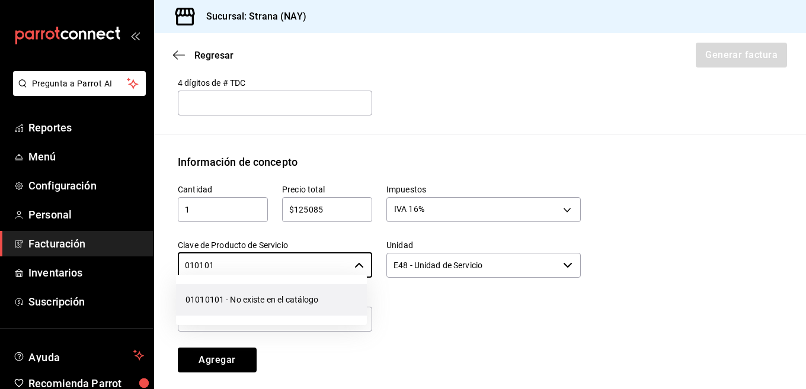
click at [300, 305] on li "01010101 - No existe en el catálogo" at bounding box center [271, 299] width 191 height 31
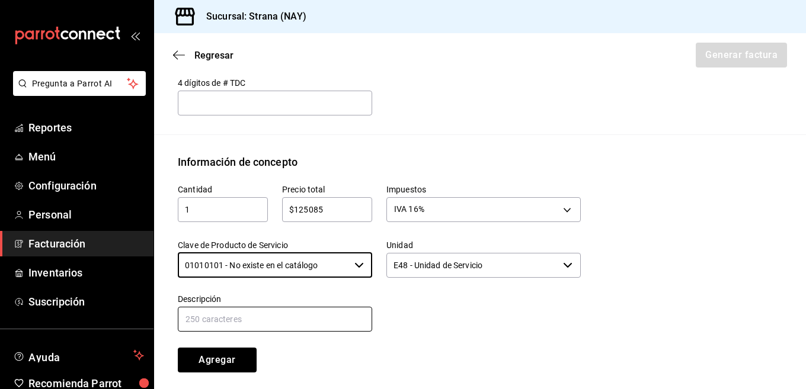
type input "01010101 - No existe en el catálogo"
click at [327, 307] on input "text" at bounding box center [275, 319] width 194 height 25
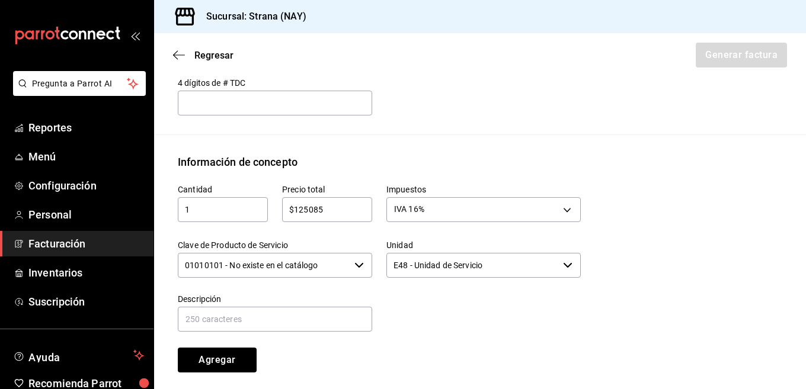
click at [329, 209] on div "$125085 ​" at bounding box center [327, 209] width 90 height 25
click at [330, 208] on div "$125085 ​" at bounding box center [327, 209] width 90 height 25
type input "$1"
type input "$182026"
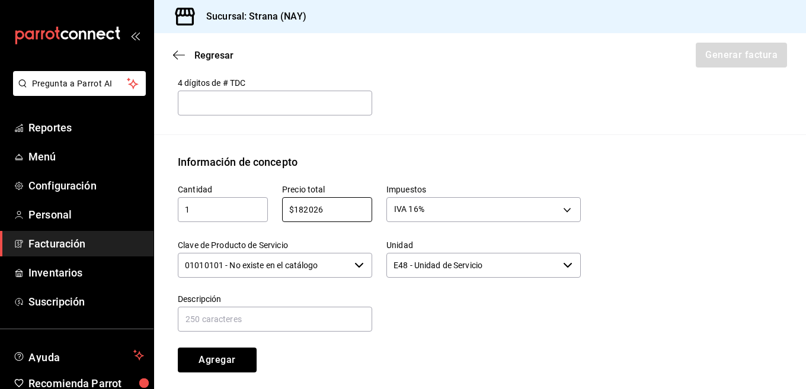
click at [294, 259] on input "01010101 - No existe en el catálogo" at bounding box center [264, 265] width 172 height 25
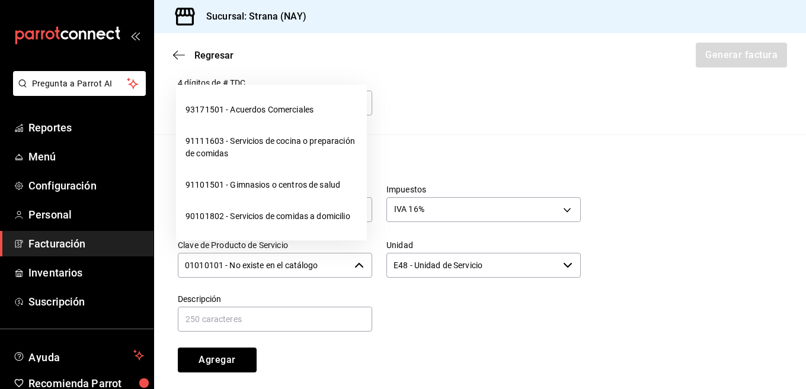
click at [294, 259] on input "01010101 - No existe en el catálogo" at bounding box center [264, 265] width 172 height 25
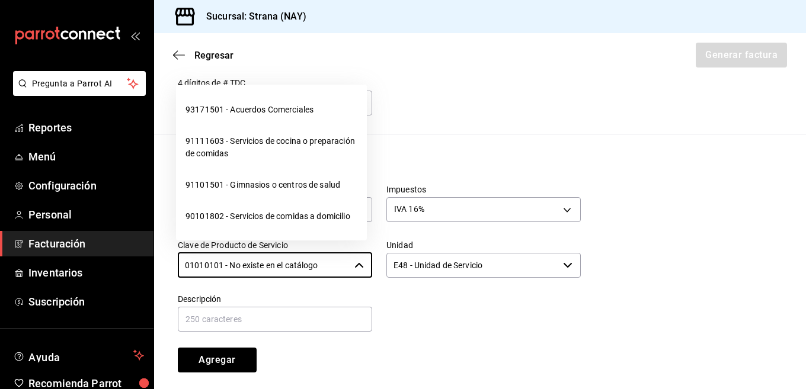
click at [475, 316] on div at bounding box center [476, 307] width 209 height 54
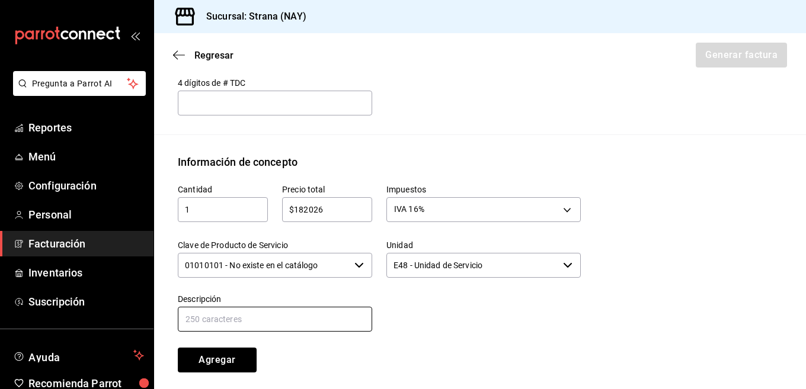
click at [329, 307] on input "text" at bounding box center [275, 319] width 194 height 25
type input "v"
type input "VENTAS DEL 15 DE SEPTIEMBRE 2025"
click at [467, 331] on div "Cantidad 1 ​ Precio total $182026 ​ Impuestos IVA 16% IVA_16 Clave de Producto …" at bounding box center [371, 271] width 417 height 203
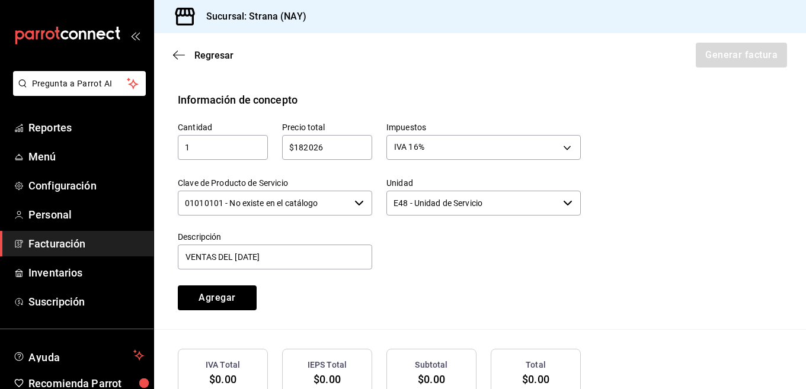
scroll to position [591, 0]
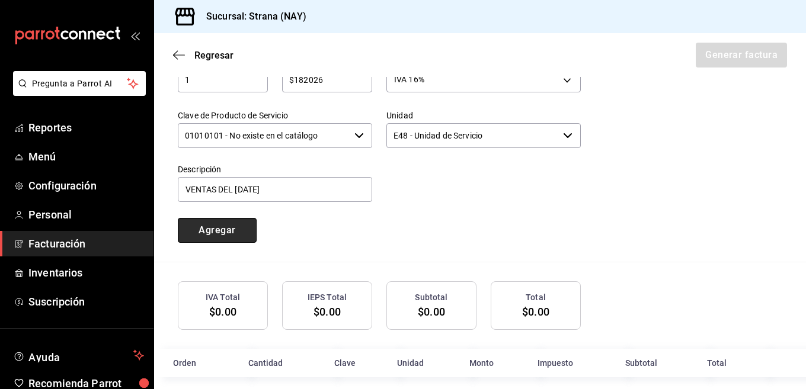
click at [231, 223] on button "Agregar" at bounding box center [217, 230] width 79 height 25
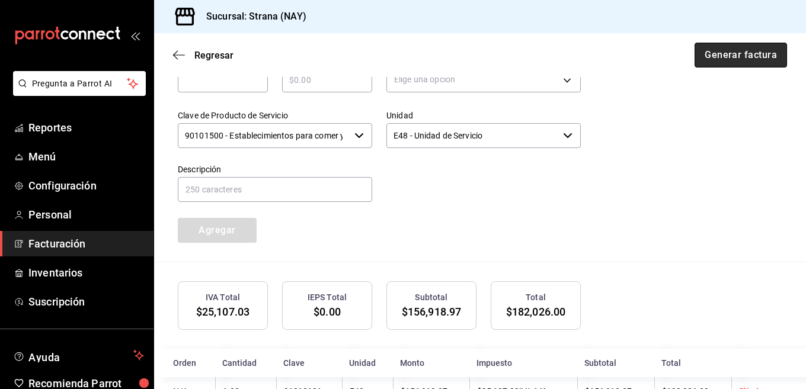
click at [732, 53] on button "Generar factura" at bounding box center [740, 55] width 92 height 25
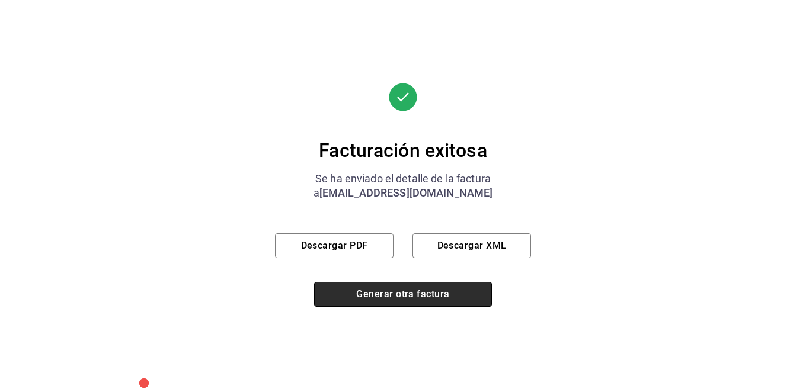
click at [410, 295] on button "Generar otra factura" at bounding box center [403, 294] width 178 height 25
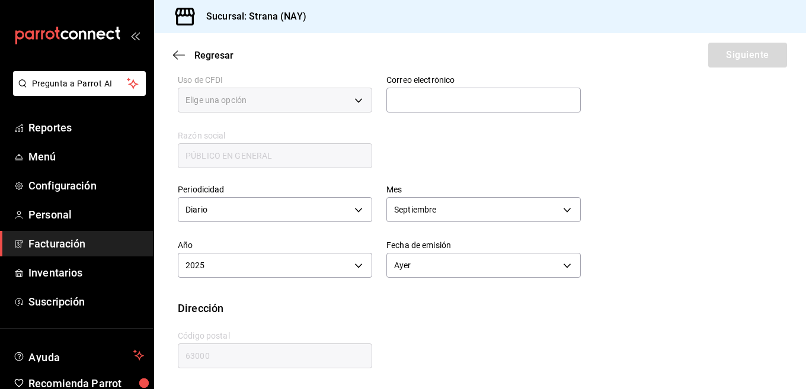
type input "616"
type input "S01"
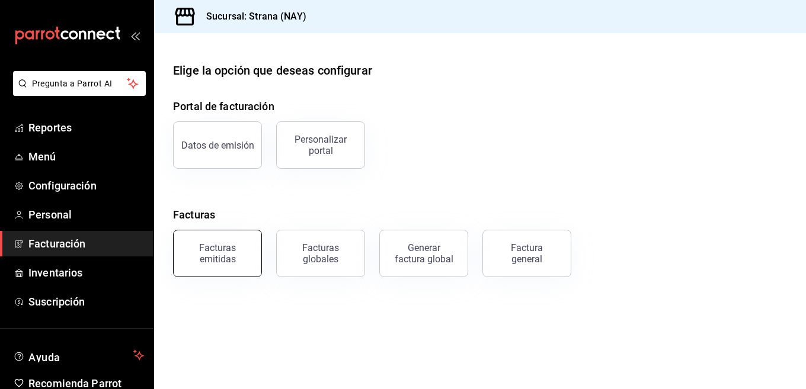
click at [223, 266] on button "Facturas emitidas" at bounding box center [217, 253] width 89 height 47
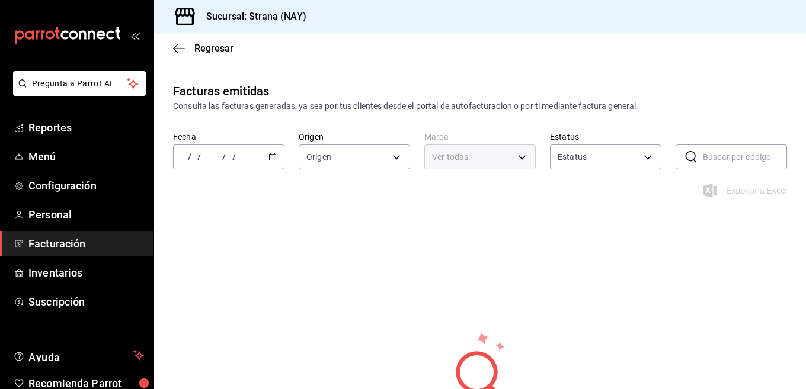
type input "ORDER_INVOICE,GENERAL_INVOICE"
type input "ACTIVE,PENDING_CANCELLATION,CANCELLED,PRE_CANCELLED"
type input "1366c34a-4c58-44fc-8a92-4aa19c38de20"
click at [270, 161] on div "/ / - / /" at bounding box center [228, 157] width 111 height 25
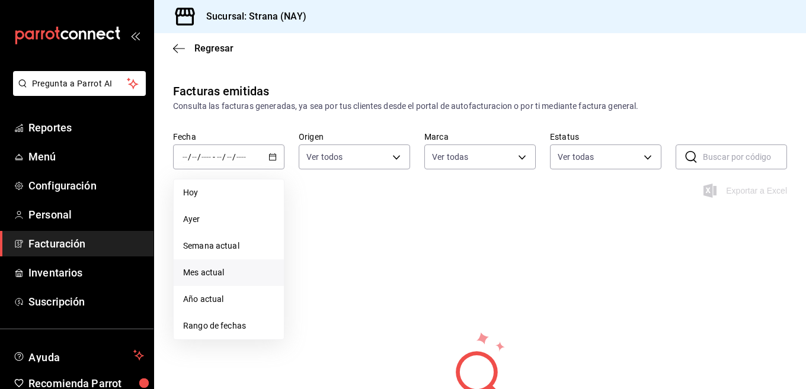
click at [217, 278] on span "Mes actual" at bounding box center [228, 273] width 91 height 12
